Goal: Task Accomplishment & Management: Manage account settings

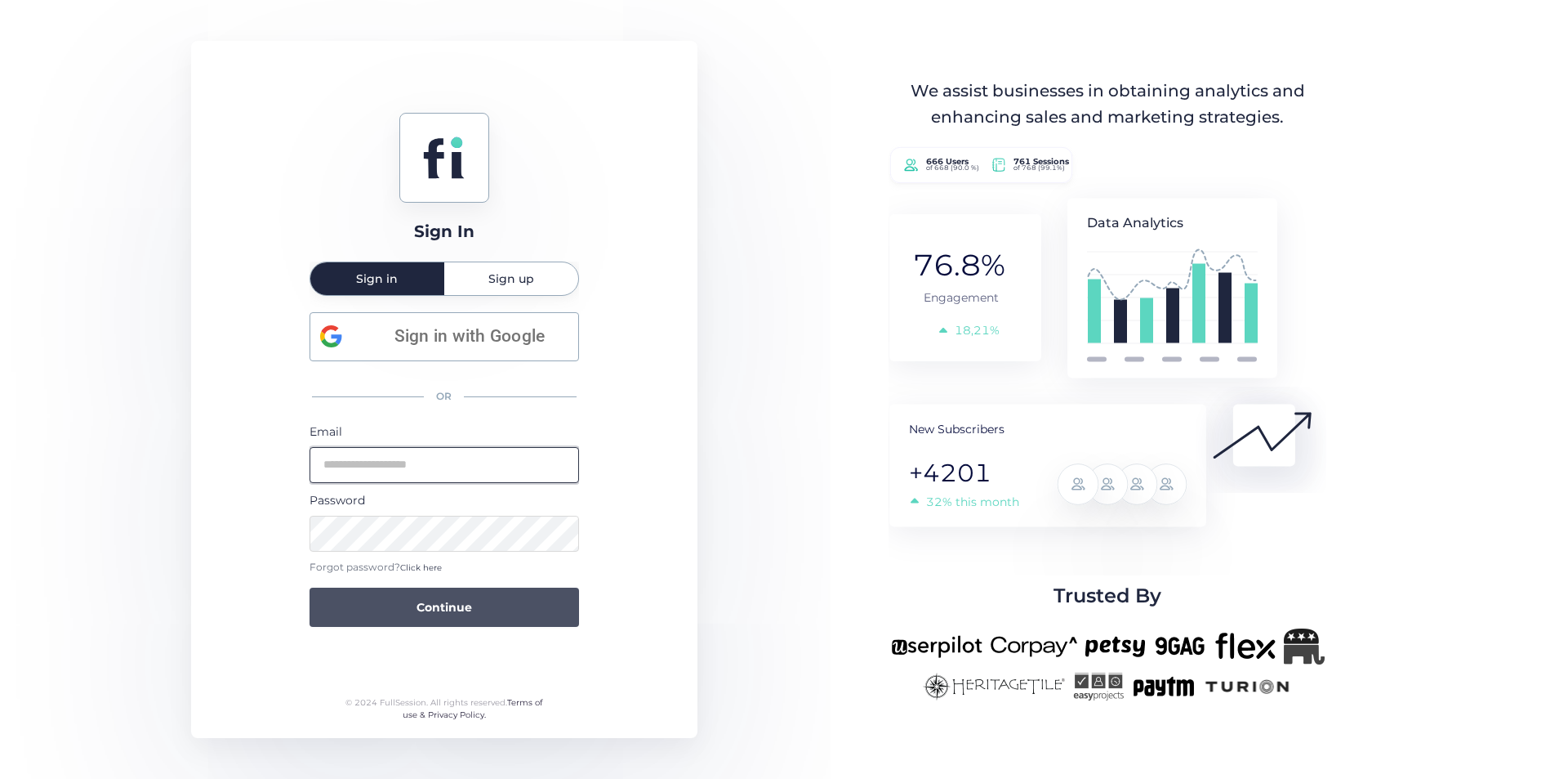
type input "**********"
click at [534, 600] on button "Continue" at bounding box center [444, 606] width 270 height 39
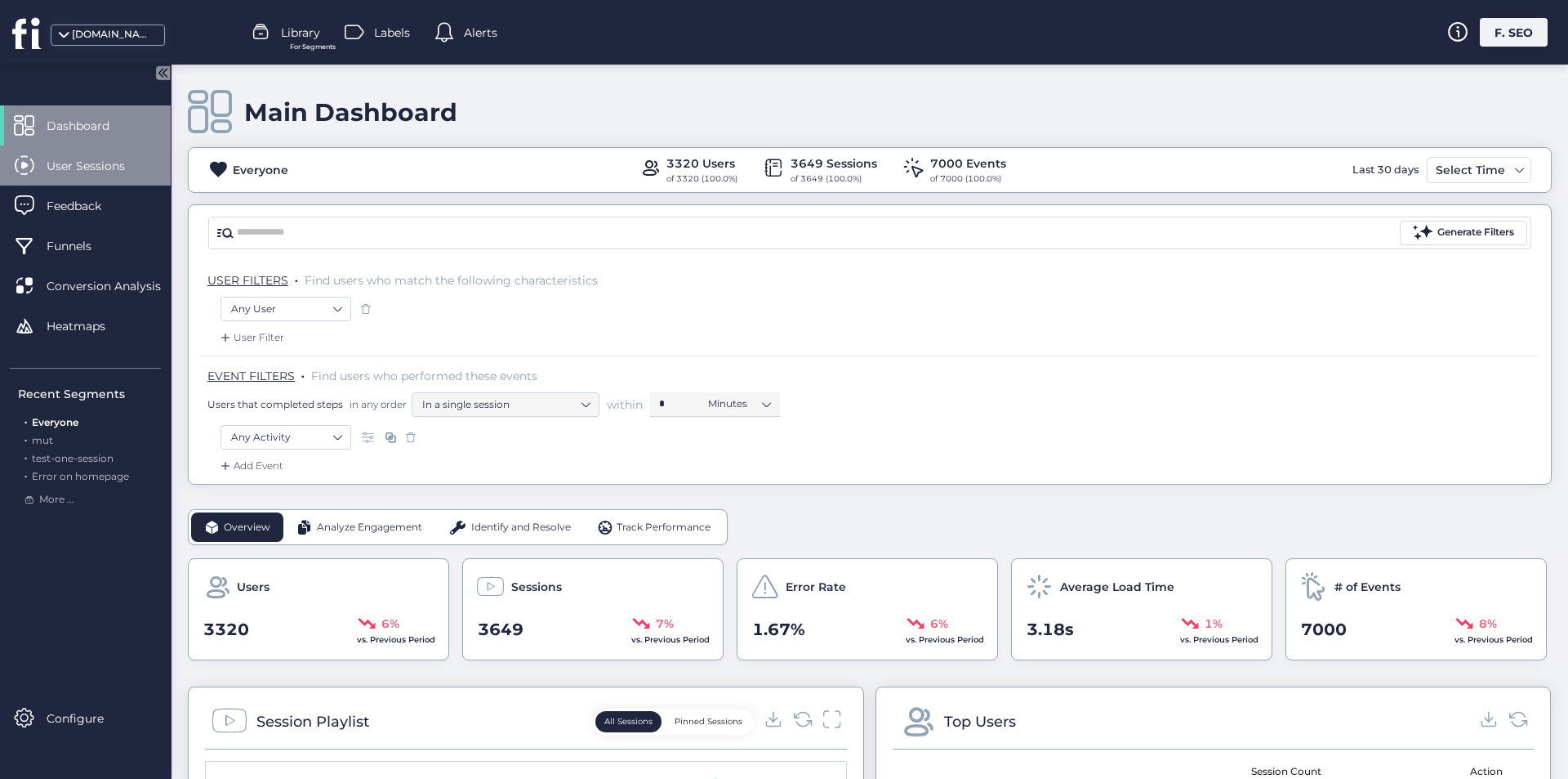
click at [81, 183] on div "User Sessions" at bounding box center [85, 165] width 171 height 40
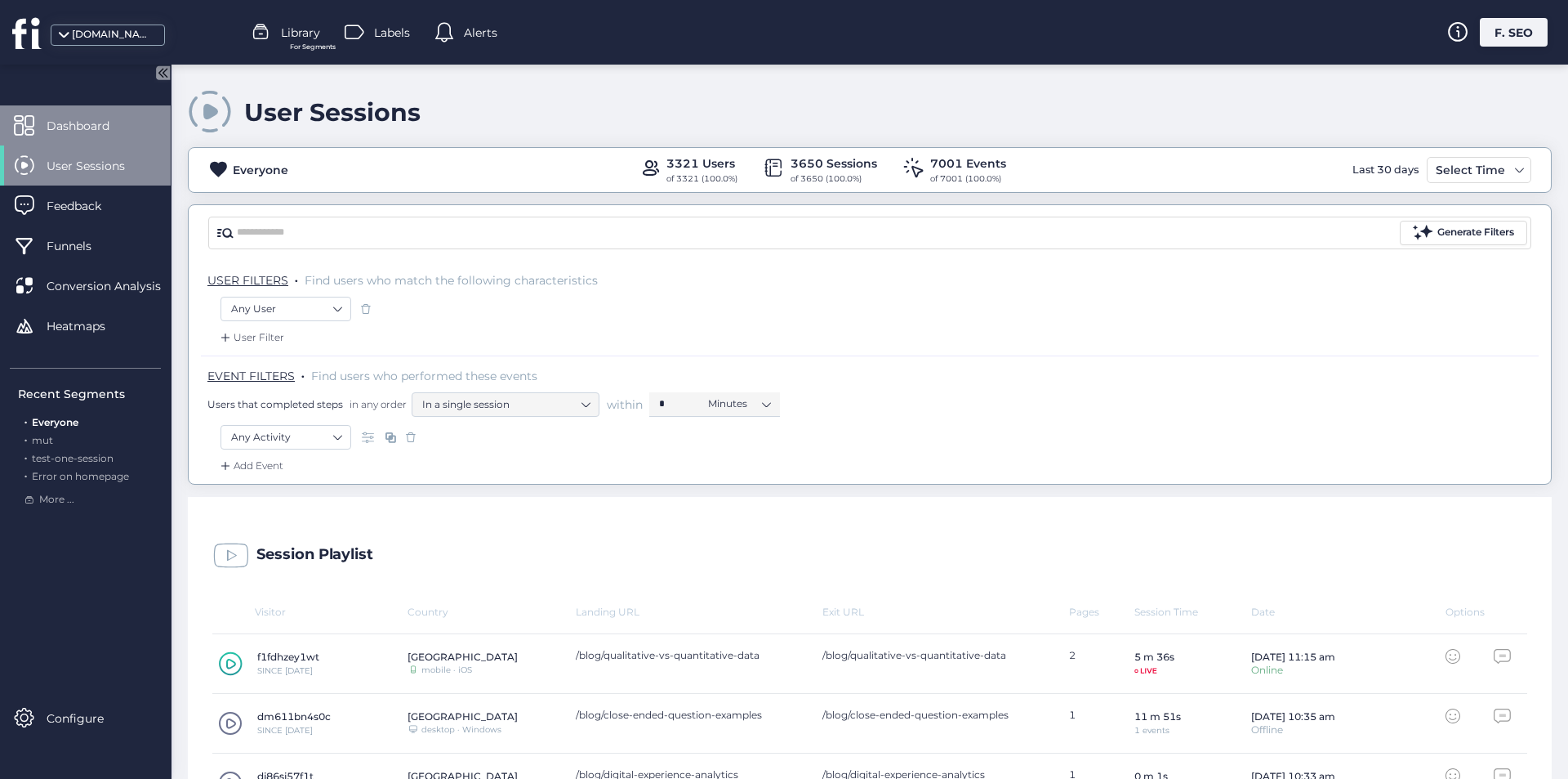
click at [94, 128] on span "Dashboard" at bounding box center [90, 126] width 87 height 18
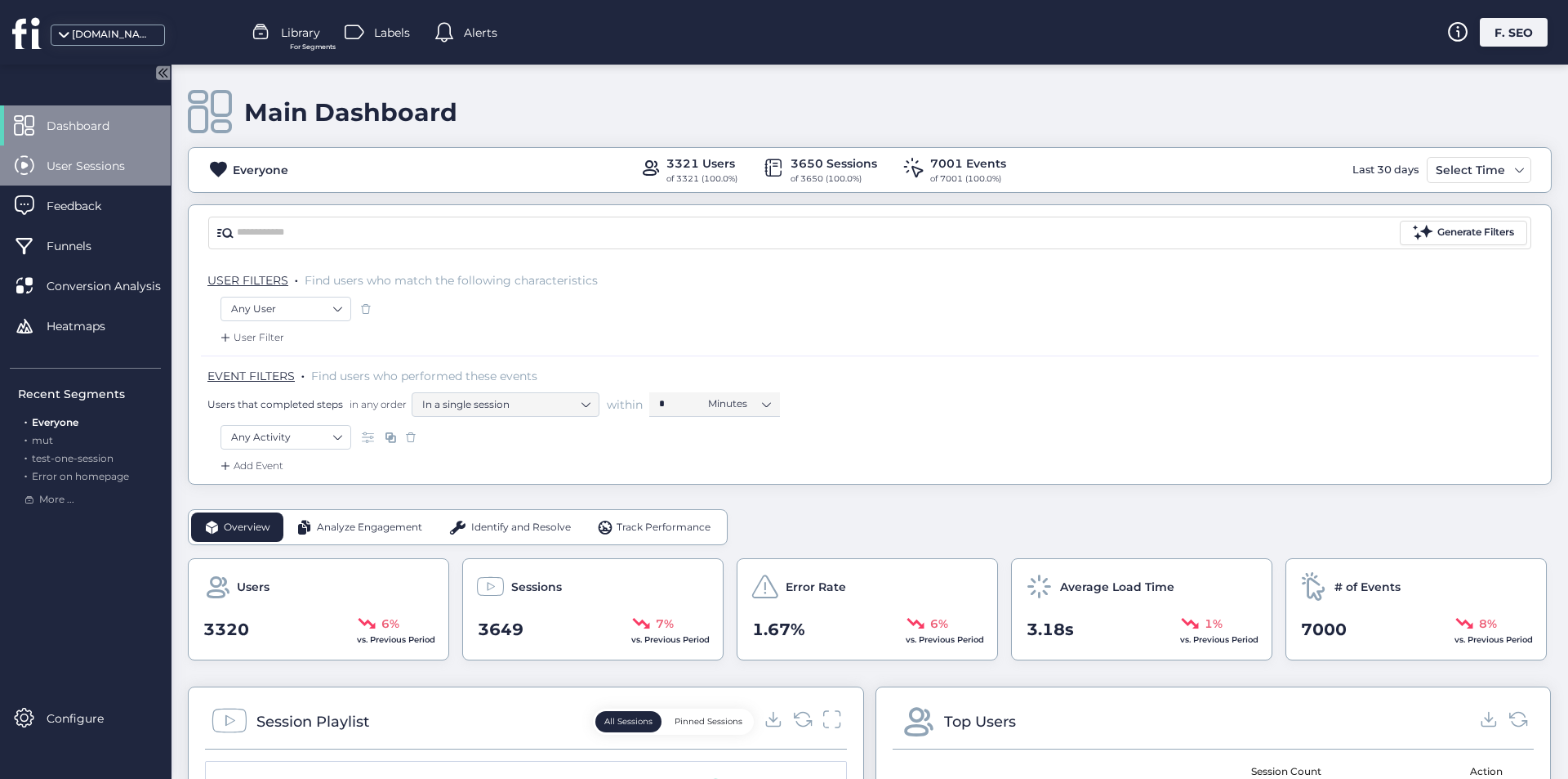
click at [112, 170] on span "User Sessions" at bounding box center [97, 166] width 103 height 18
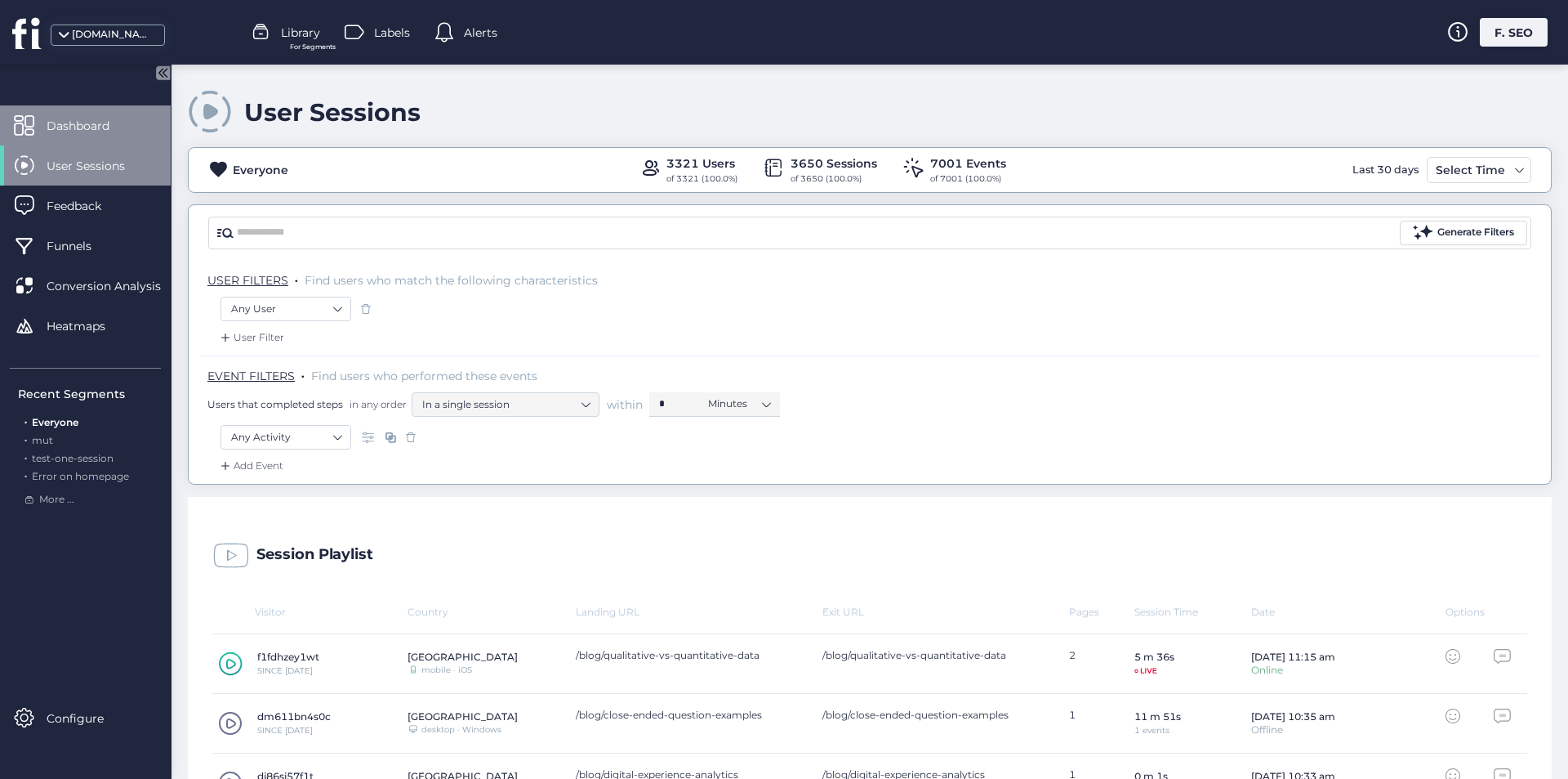
click at [108, 136] on div "Dashboard" at bounding box center [85, 125] width 171 height 40
